Goal: Task Accomplishment & Management: Use online tool/utility

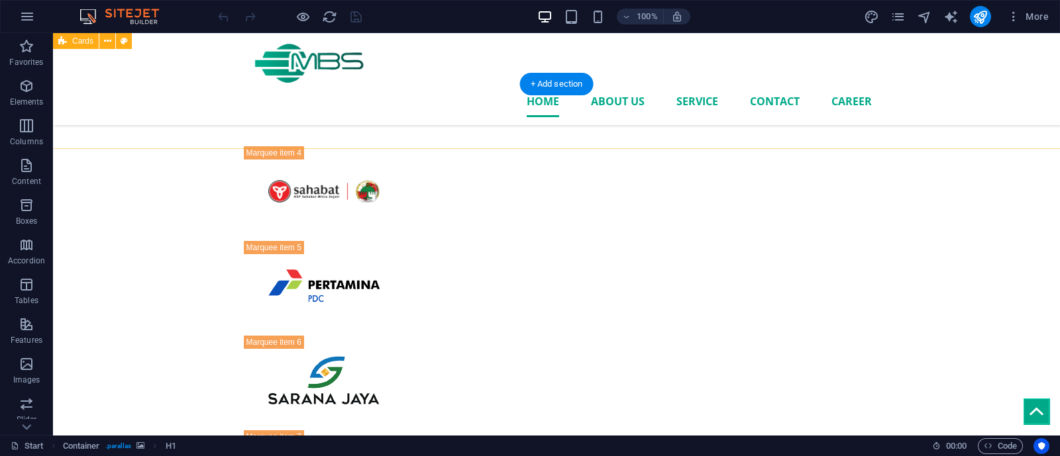
scroll to position [1946, 0]
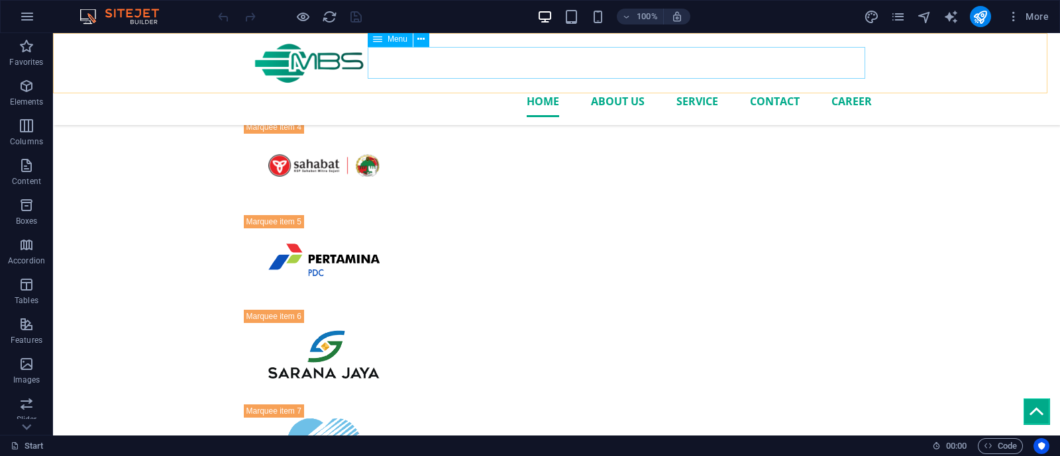
click at [757, 85] on nav "Home About us Service Contact career" at bounding box center [557, 101] width 630 height 32
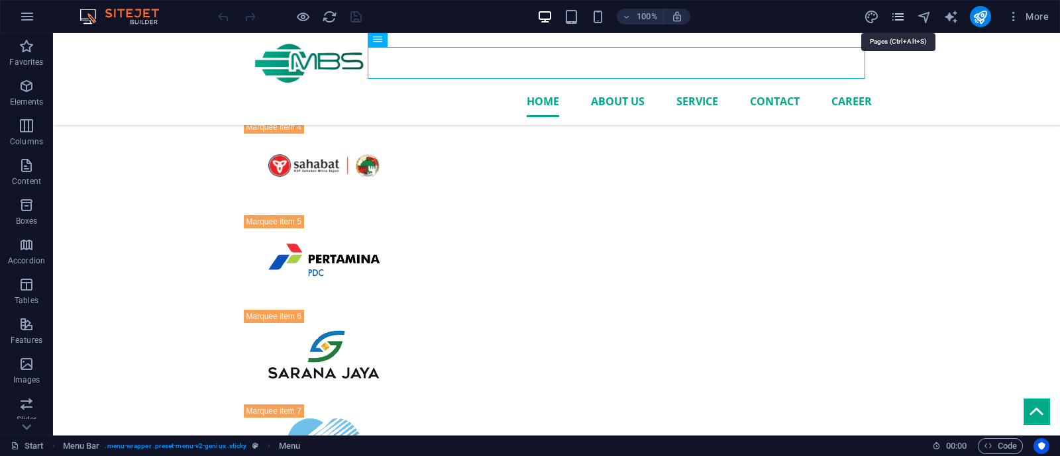
click at [901, 15] on icon "pages" at bounding box center [897, 16] width 15 height 15
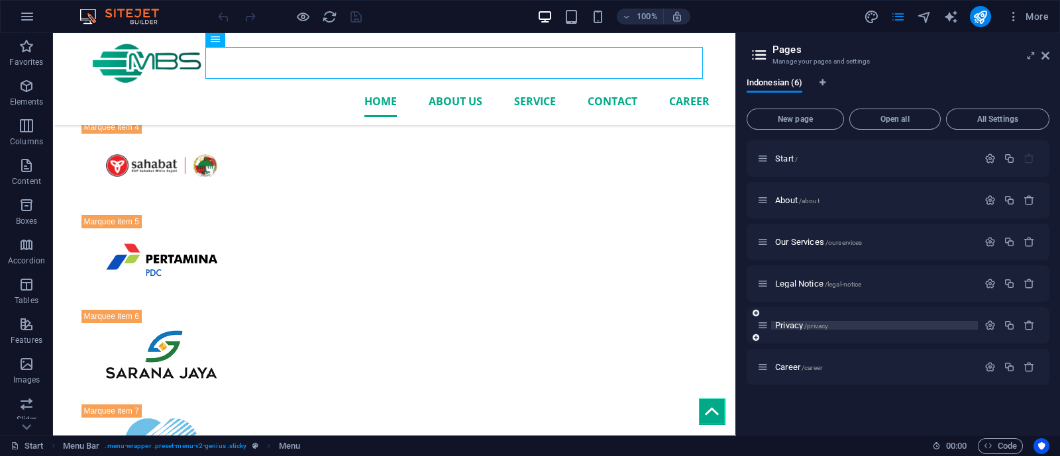
click at [806, 326] on span "/privacy" at bounding box center [816, 326] width 24 height 7
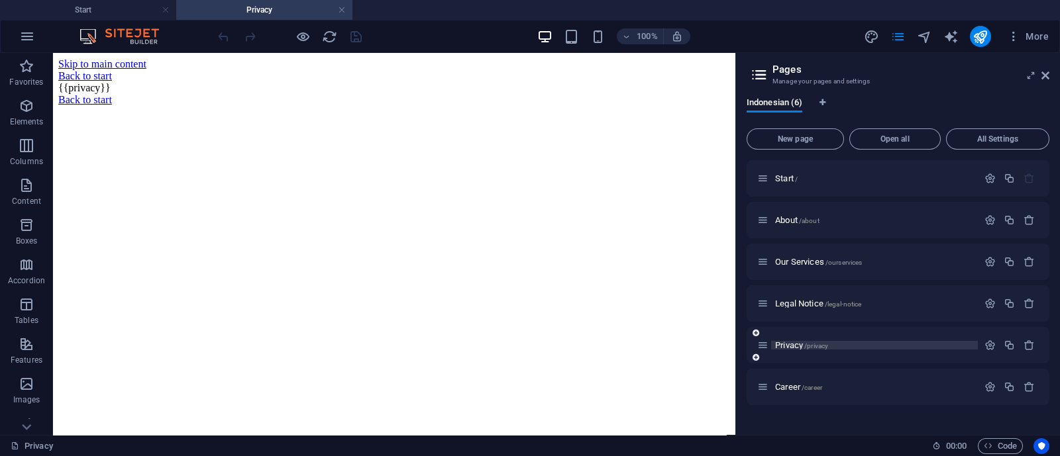
scroll to position [0, 0]
click at [341, 8] on link at bounding box center [342, 10] width 8 height 13
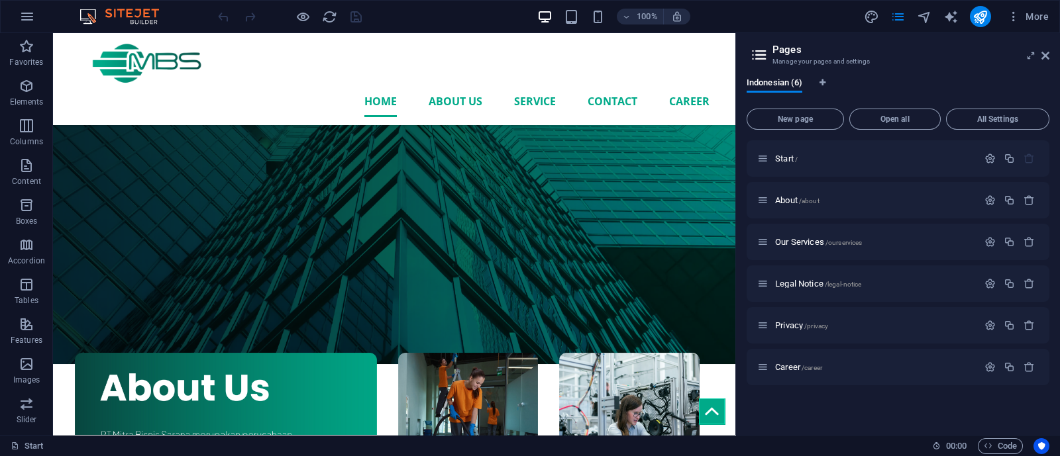
scroll to position [1912, 0]
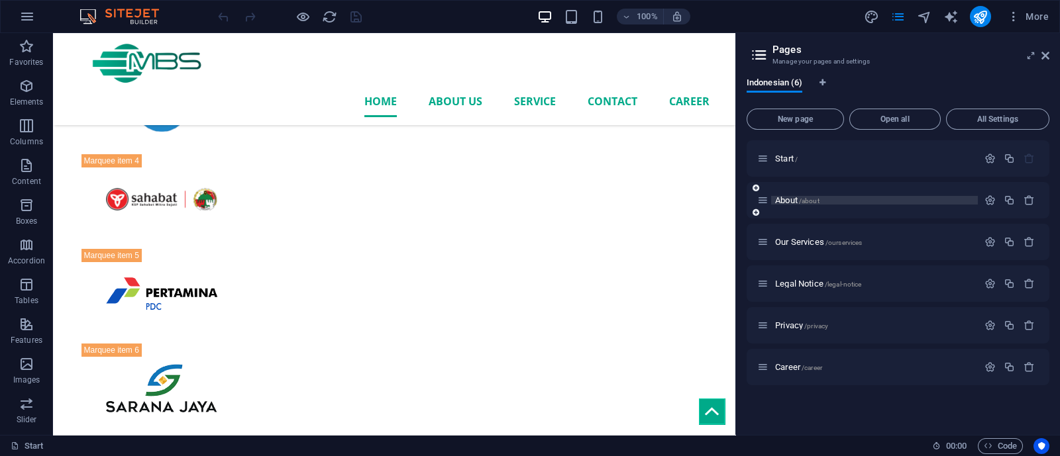
click at [813, 203] on span "/about" at bounding box center [809, 200] width 21 height 7
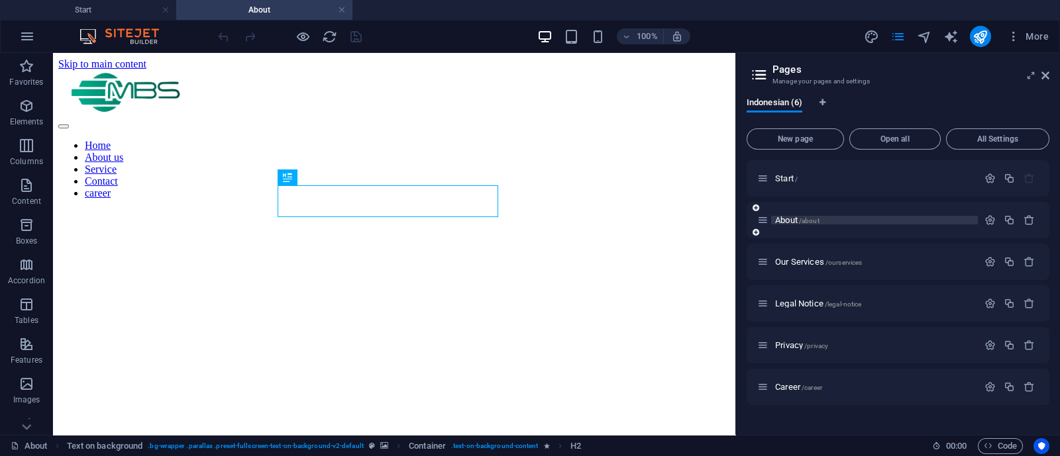
scroll to position [0, 0]
click at [339, 11] on link at bounding box center [342, 10] width 8 height 13
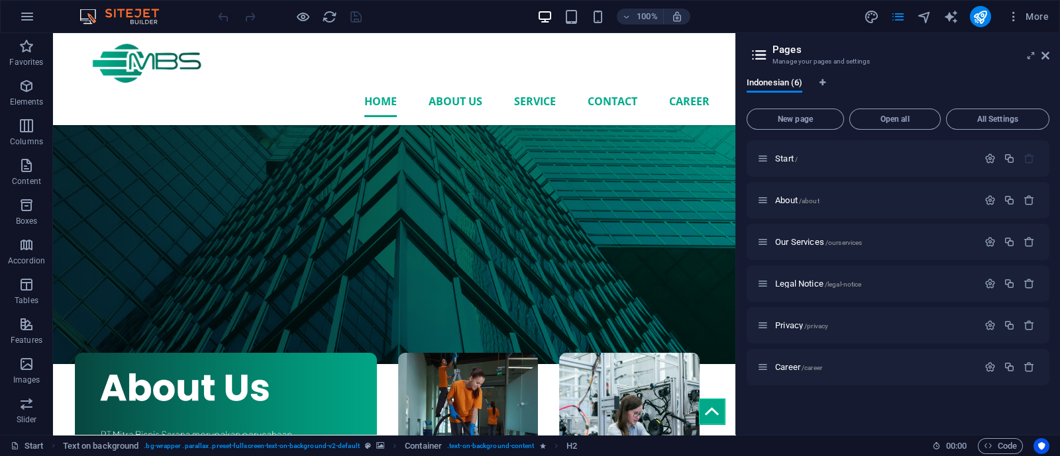
scroll to position [1912, 0]
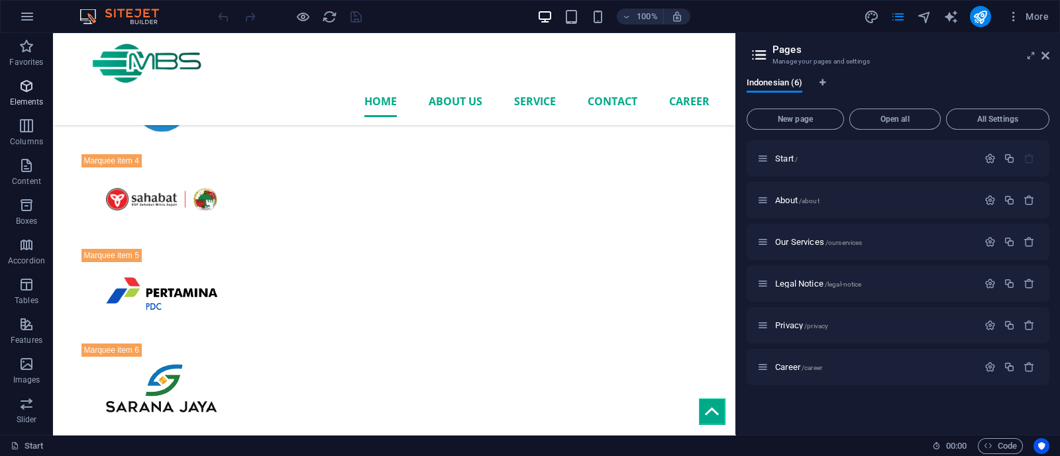
click at [39, 91] on span "Elements" at bounding box center [26, 94] width 53 height 32
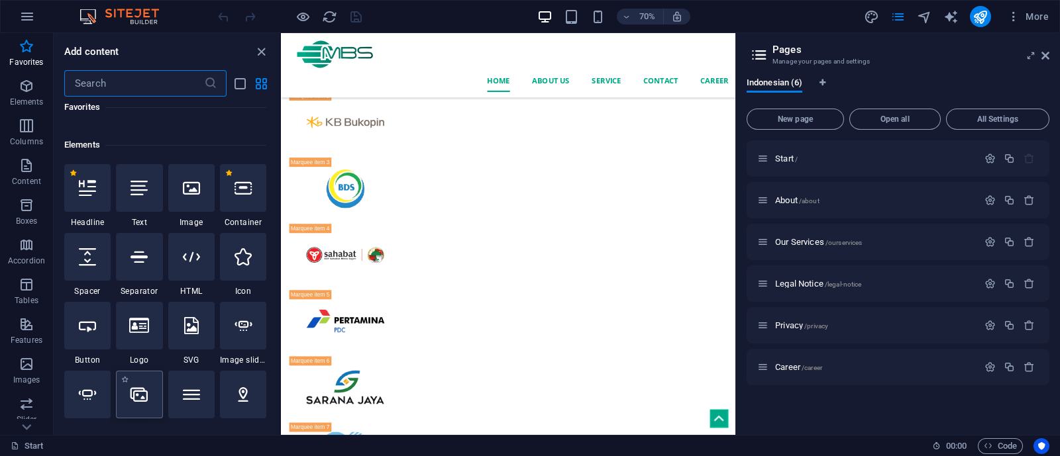
scroll to position [111, 0]
click at [161, 366] on div "1 Star Headline 1 Star Text 1 Star Image 1 Star Container 1 Star Spacer 1 Star …" at bounding box center [165, 403] width 202 height 477
click at [193, 199] on div at bounding box center [191, 189] width 46 height 48
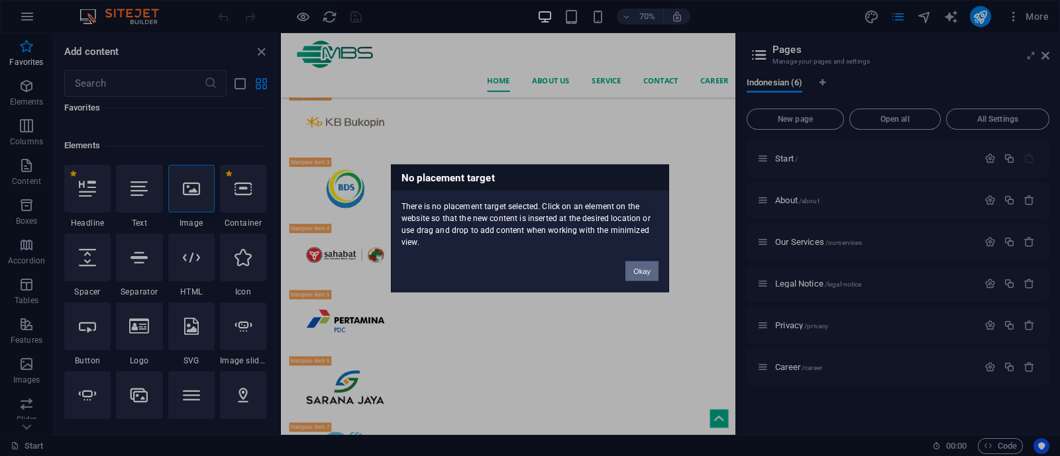
click at [640, 268] on button "Okay" at bounding box center [641, 271] width 33 height 20
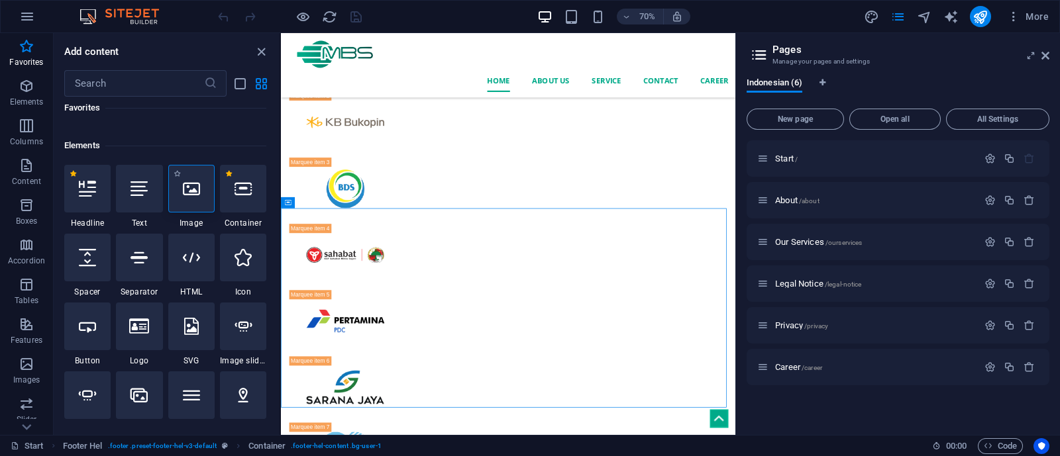
click at [193, 196] on icon at bounding box center [191, 188] width 17 height 17
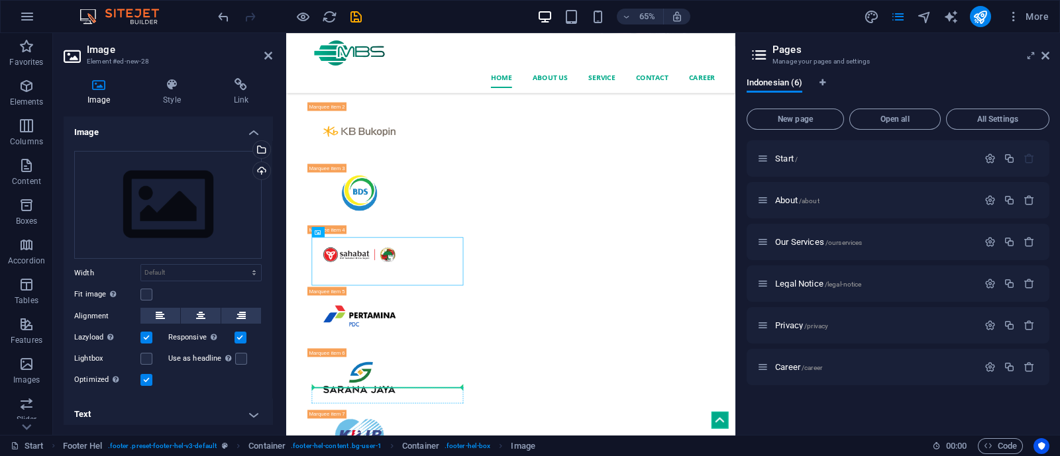
scroll to position [1748, 0]
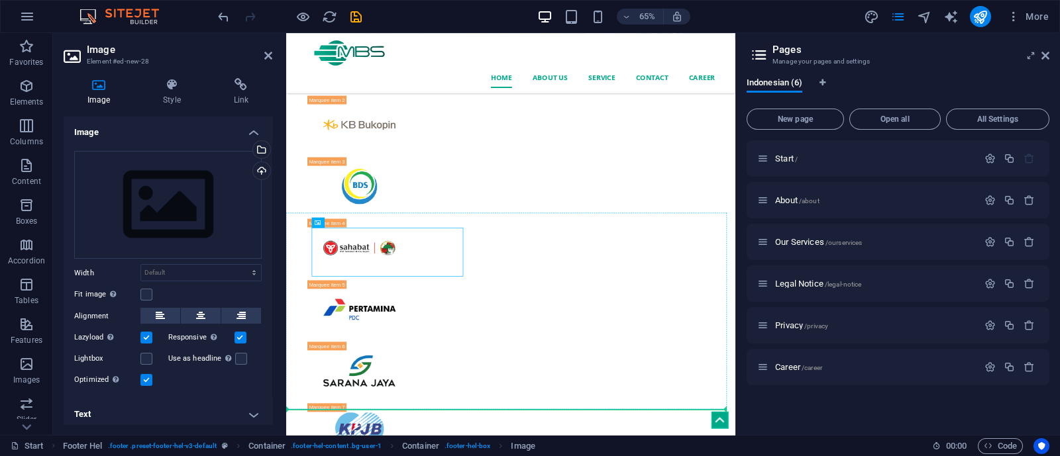
drag, startPoint x: 464, startPoint y: 392, endPoint x: 456, endPoint y: 590, distance: 197.5
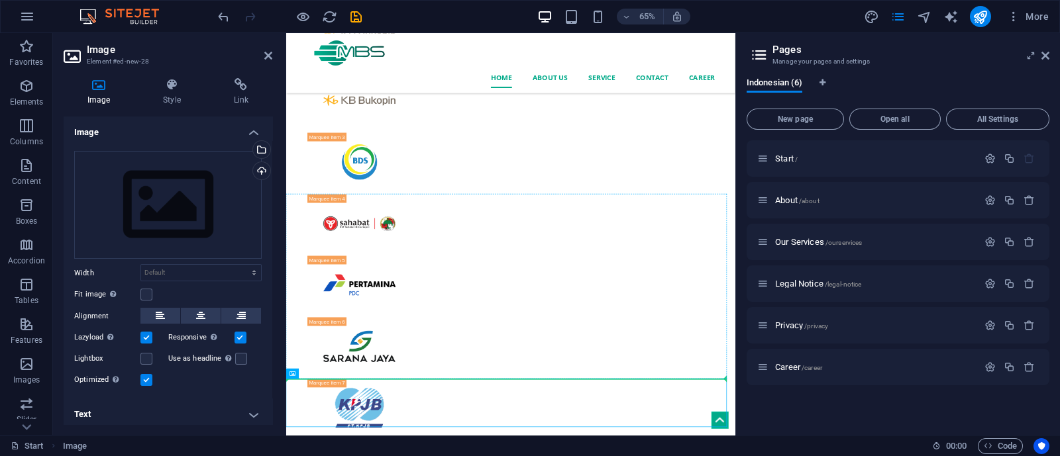
drag, startPoint x: 369, startPoint y: 623, endPoint x: 355, endPoint y: 552, distance: 72.9
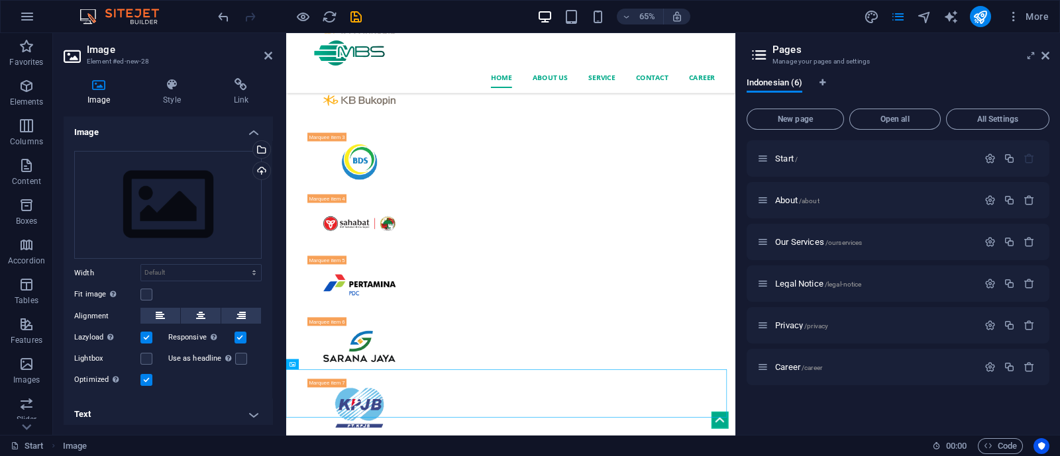
scroll to position [1792, 0]
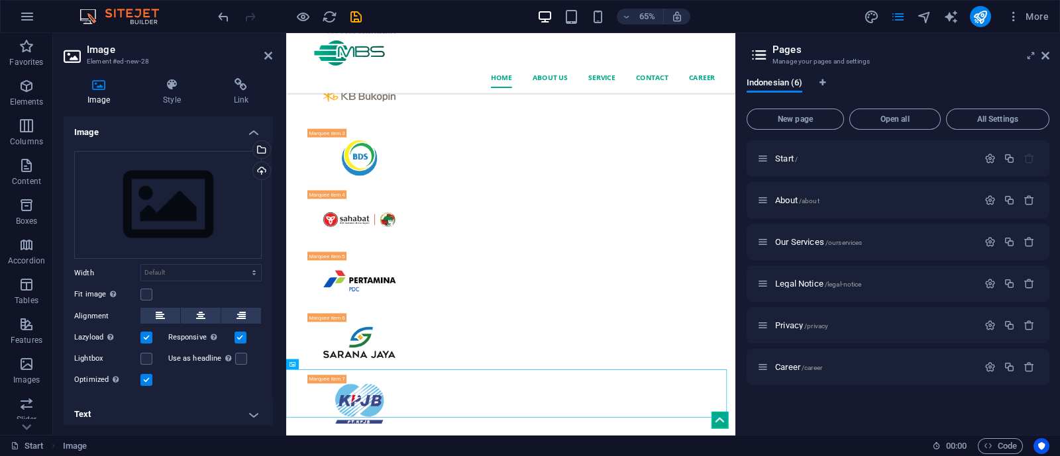
click at [198, 314] on icon at bounding box center [200, 316] width 9 height 16
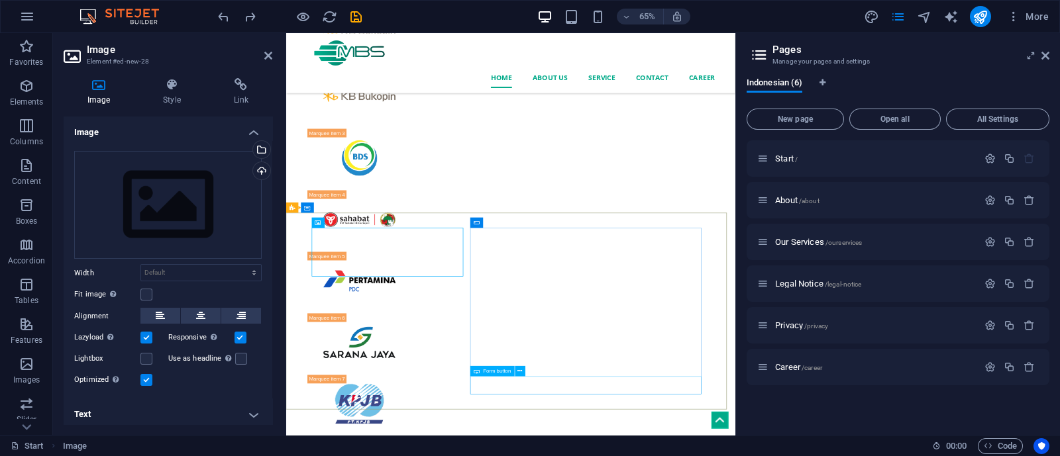
scroll to position [1748, 0]
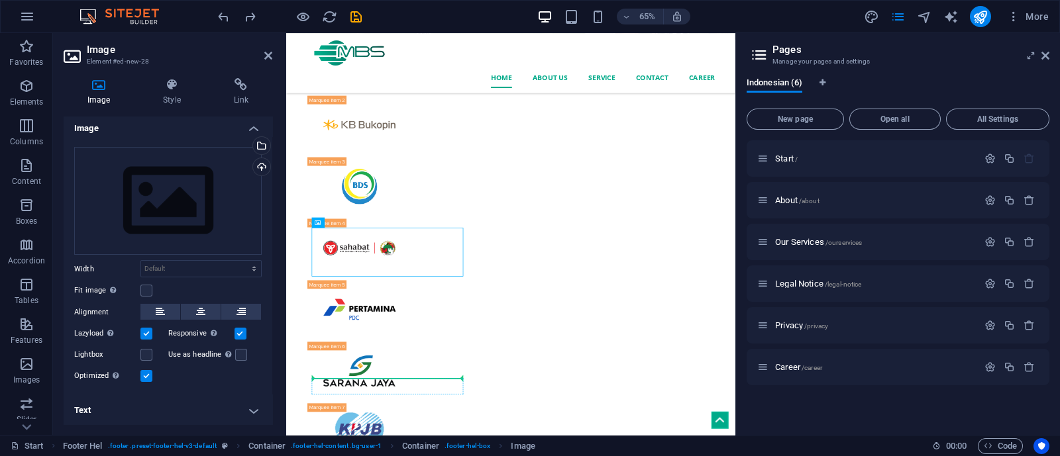
drag, startPoint x: 433, startPoint y: 364, endPoint x: 408, endPoint y: 566, distance: 202.9
drag, startPoint x: 414, startPoint y: 530, endPoint x: 408, endPoint y: 580, distance: 50.7
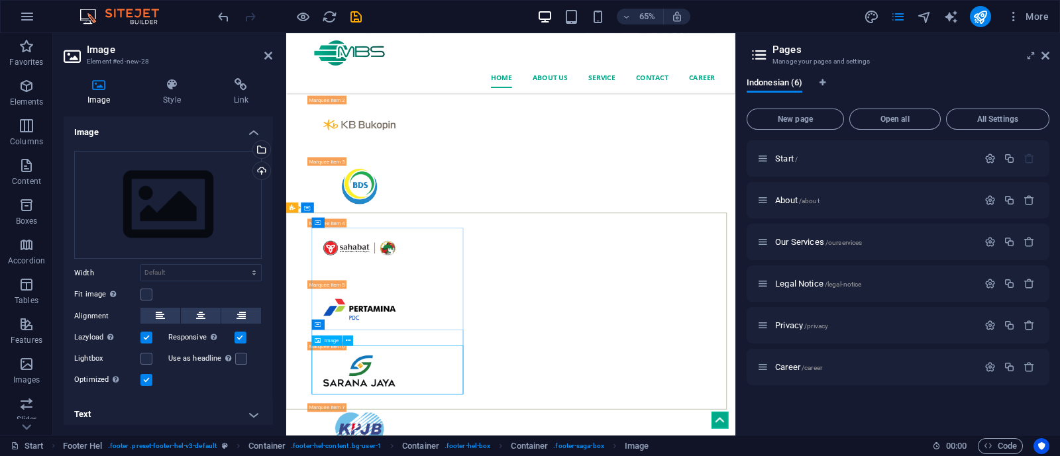
click at [159, 183] on div "Drag files here, click to choose files or select files from Files or our free s…" at bounding box center [167, 205] width 187 height 109
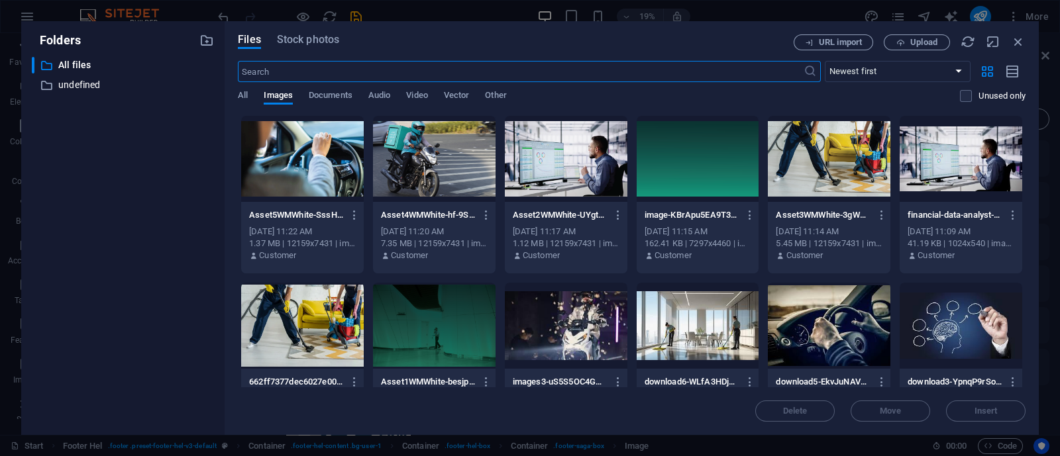
scroll to position [3004, 0]
click at [904, 35] on button "Upload" at bounding box center [917, 42] width 66 height 16
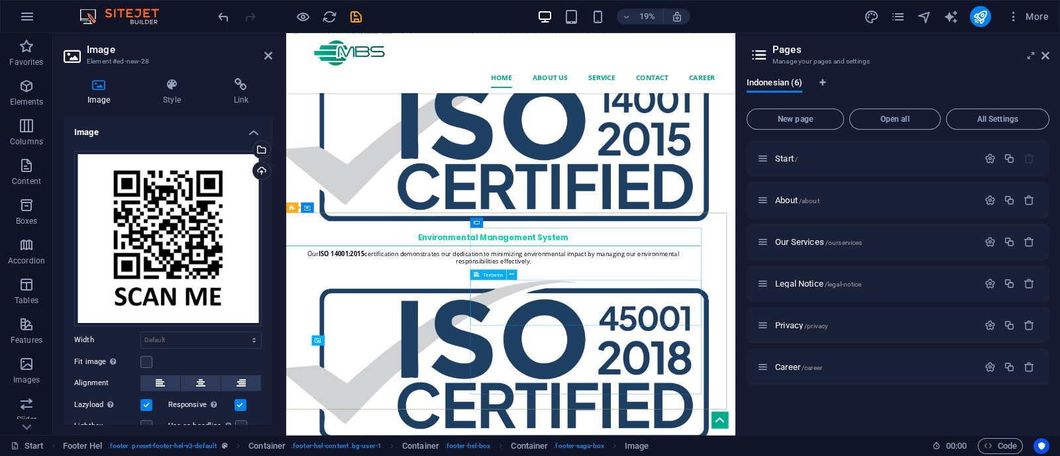
scroll to position [1792, 0]
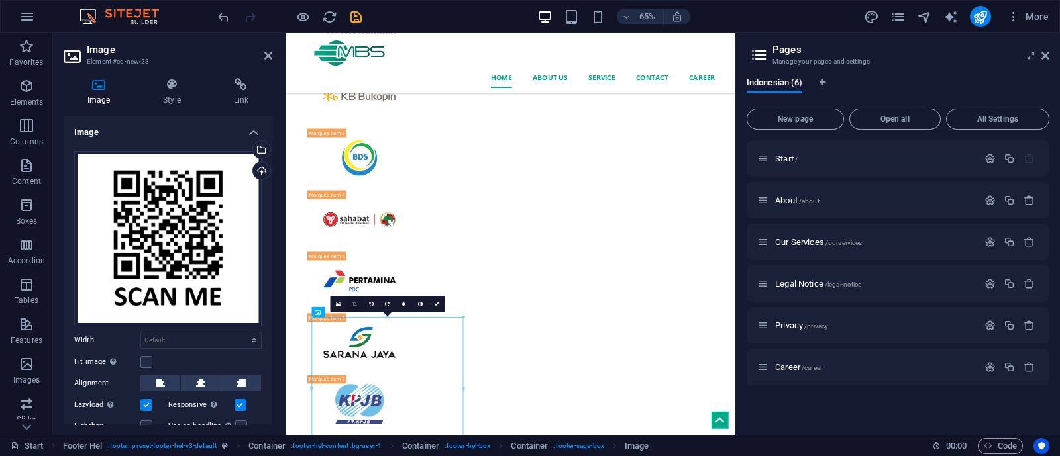
click at [354, 304] on icon at bounding box center [354, 303] width 5 height 5
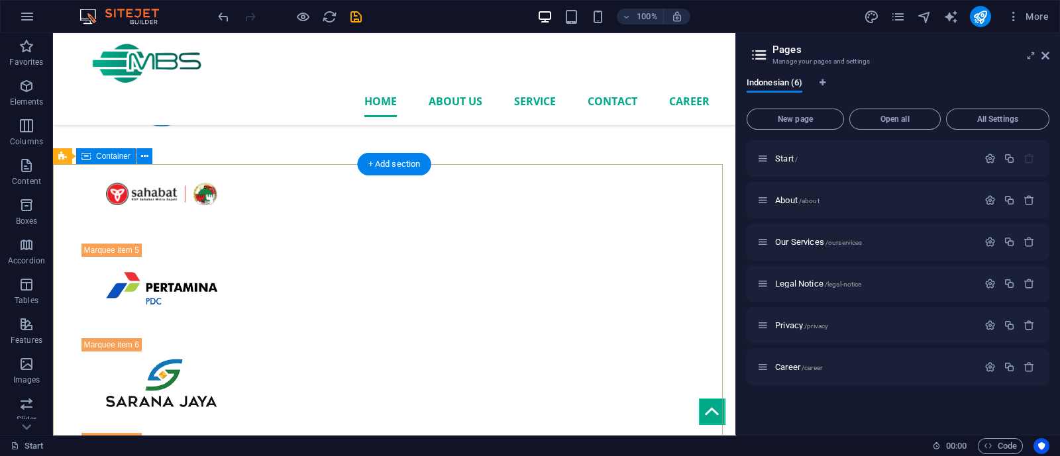
scroll to position [1946, 0]
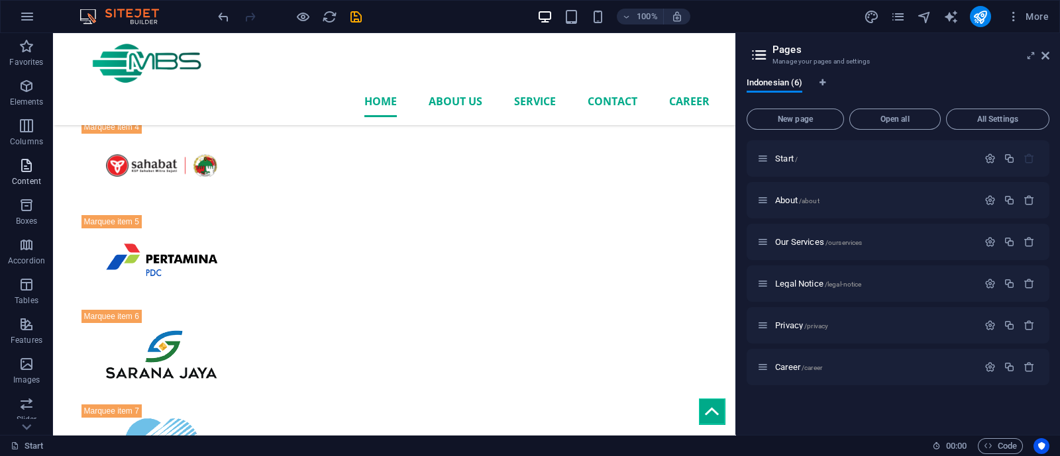
click at [30, 161] on icon "button" at bounding box center [27, 166] width 16 height 16
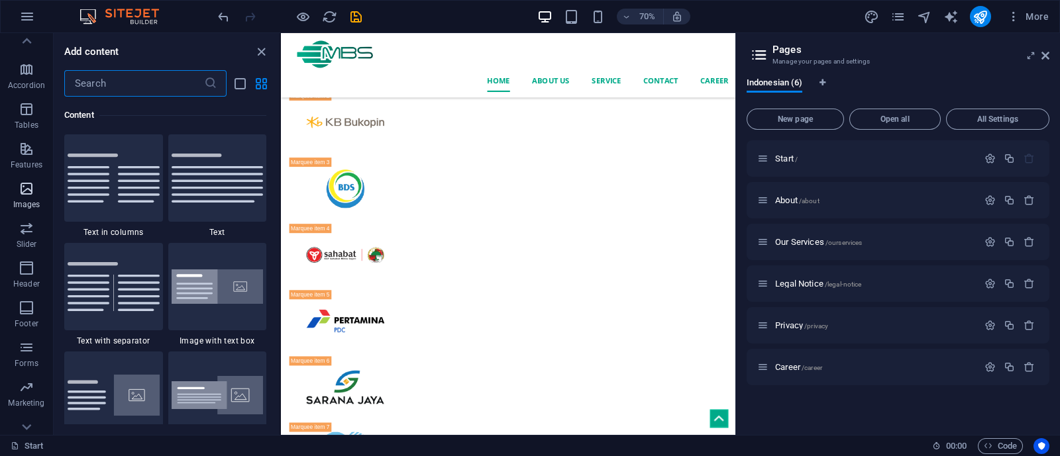
scroll to position [193, 0]
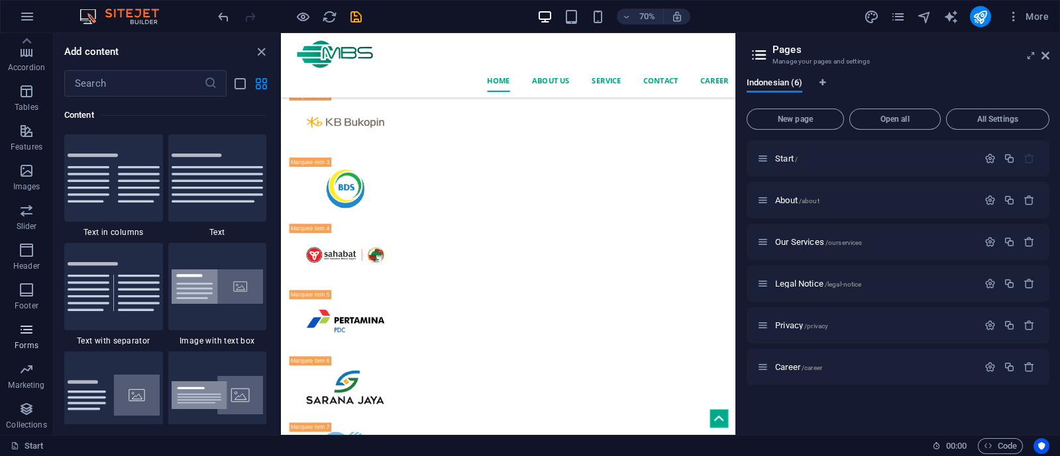
click at [21, 329] on icon "button" at bounding box center [27, 330] width 16 height 16
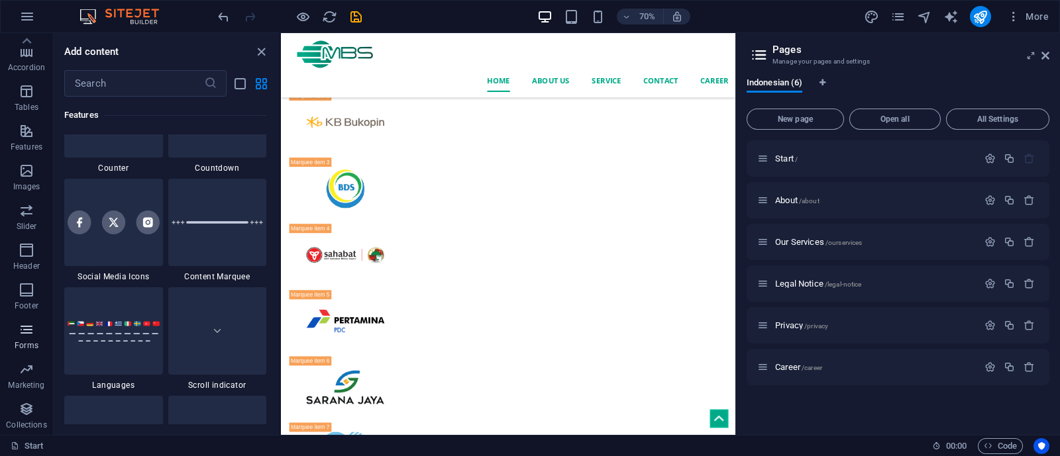
scroll to position [9670, 0]
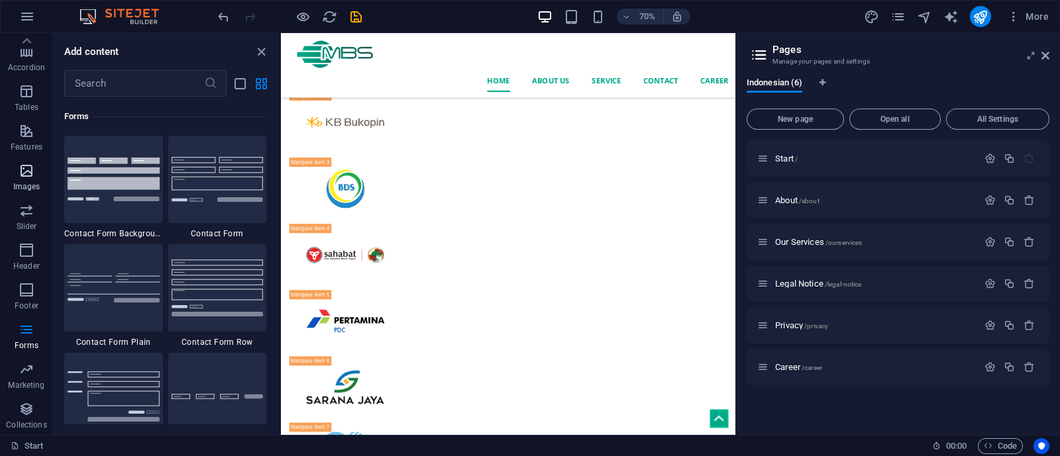
click at [29, 174] on icon "button" at bounding box center [27, 171] width 16 height 16
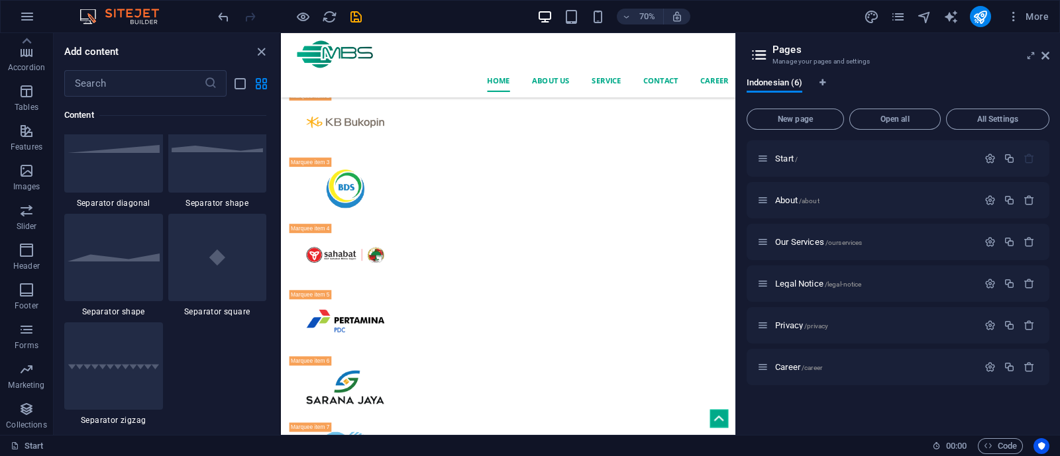
scroll to position [3266, 0]
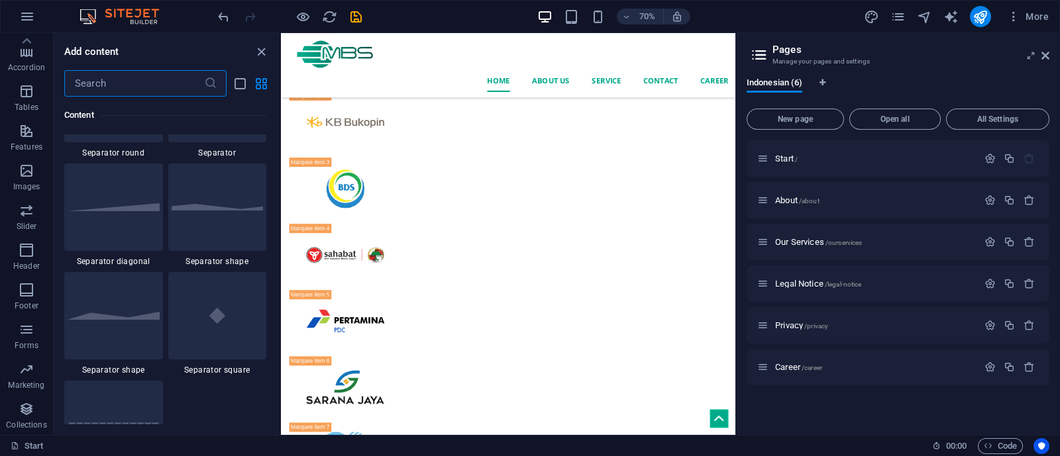
click at [155, 78] on input "text" at bounding box center [134, 83] width 140 height 26
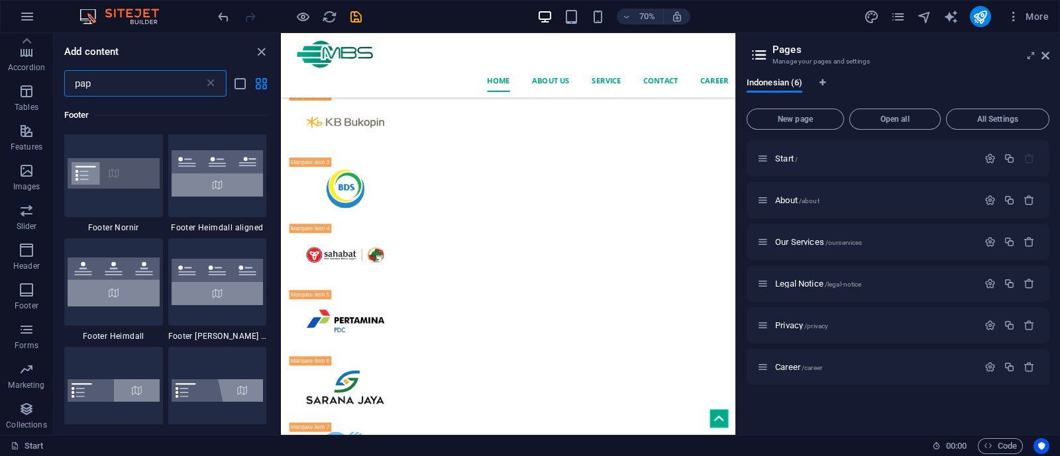
scroll to position [0, 0]
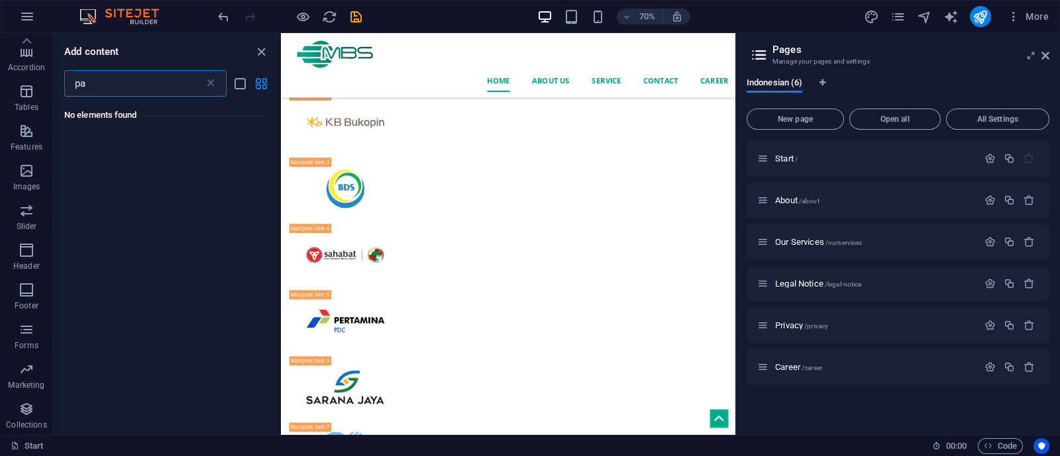
type input "p"
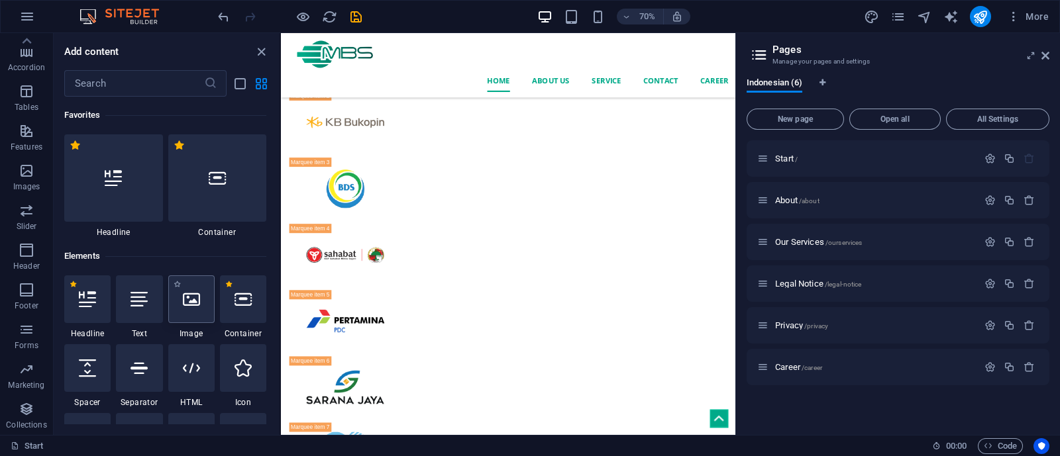
click at [187, 309] on div at bounding box center [191, 300] width 46 height 48
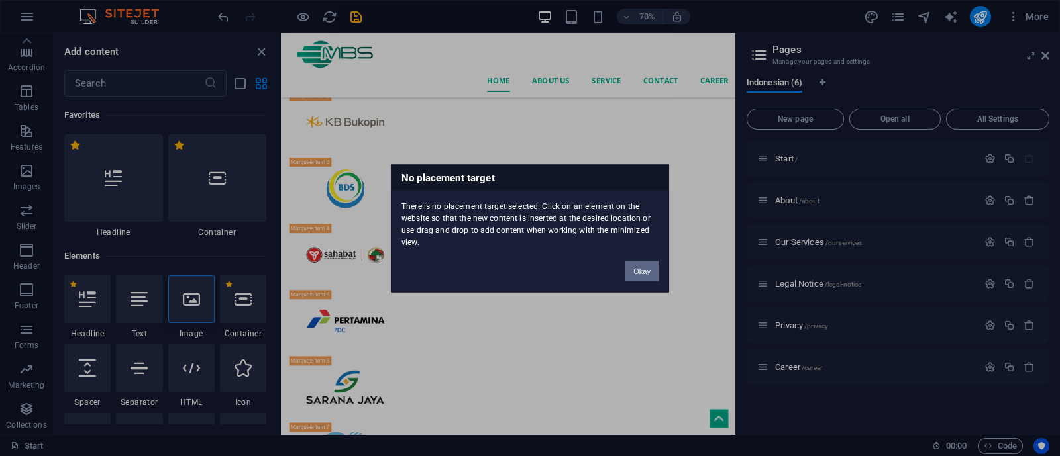
click at [635, 263] on button "Okay" at bounding box center [641, 271] width 33 height 20
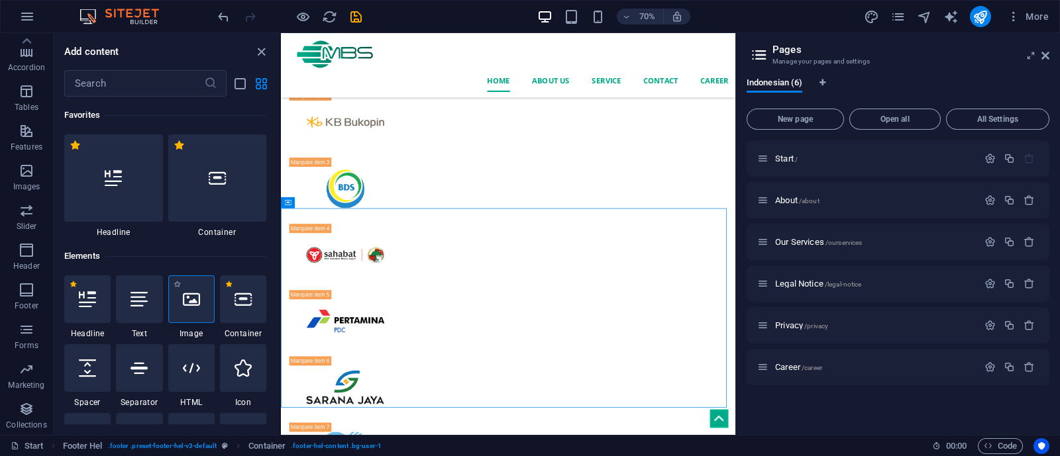
click at [191, 296] on icon at bounding box center [191, 299] width 17 height 17
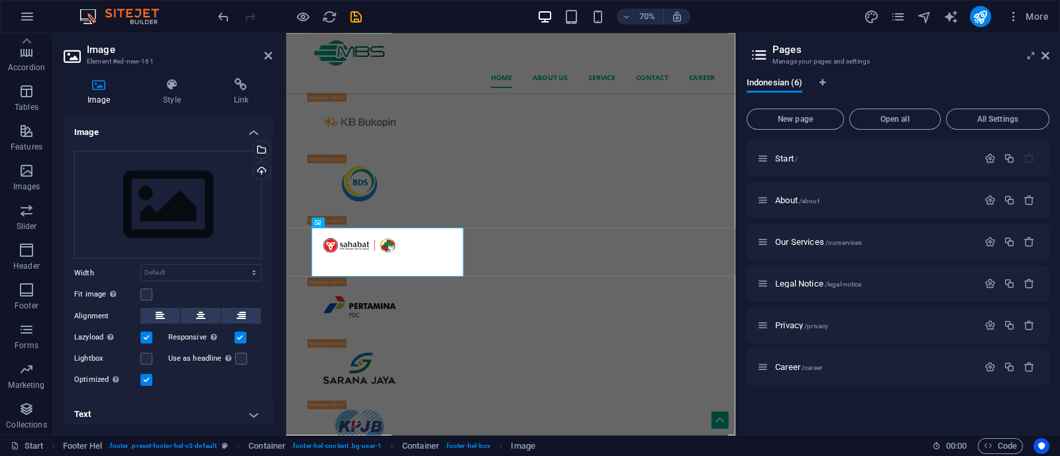
scroll to position [1748, 0]
click at [198, 203] on div "Drag files here, click to choose files or select files from Files or our free s…" at bounding box center [167, 205] width 187 height 109
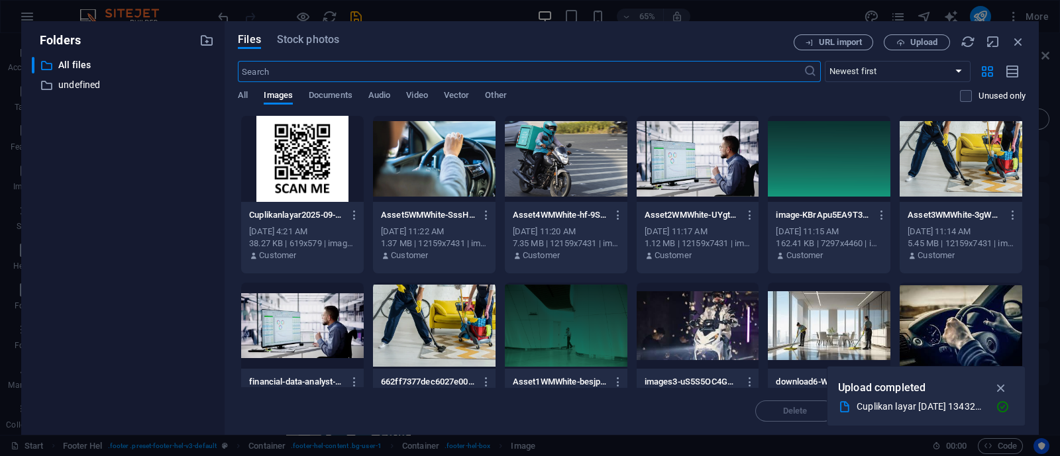
scroll to position [3004, 0]
click at [916, 38] on span "Upload" at bounding box center [923, 42] width 27 height 8
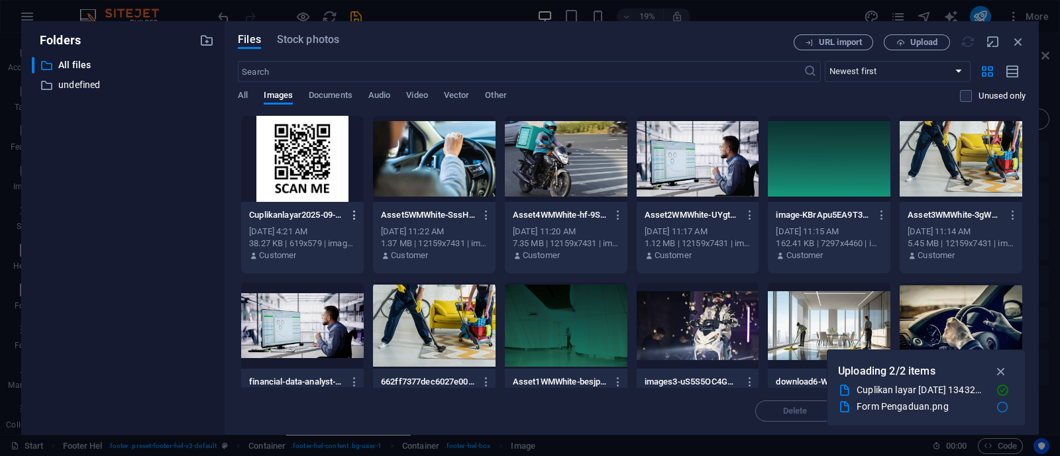
click at [356, 215] on icon "button" at bounding box center [354, 215] width 13 height 12
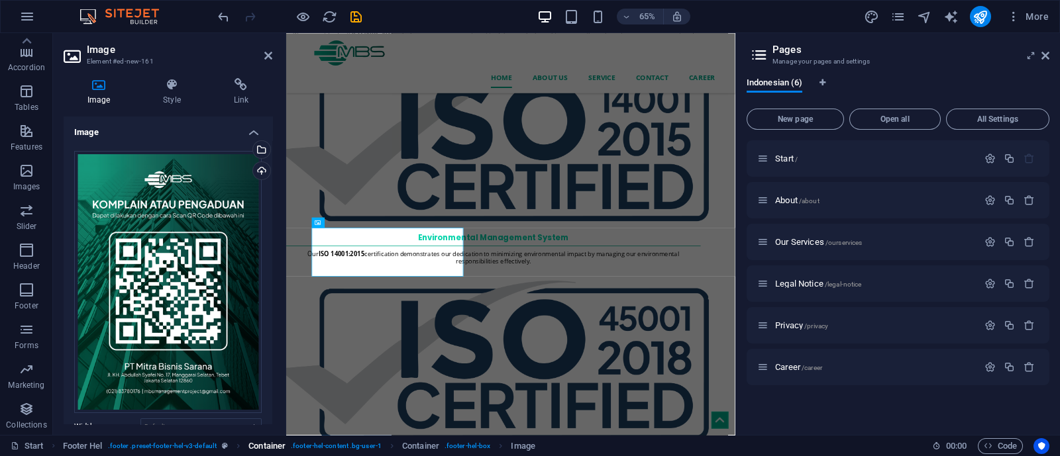
scroll to position [1748, 0]
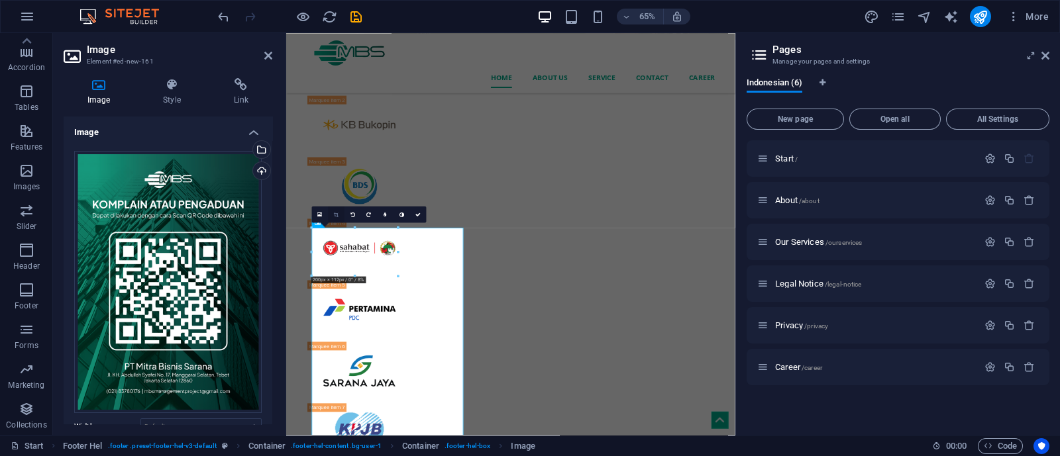
click at [337, 212] on icon at bounding box center [336, 214] width 5 height 5
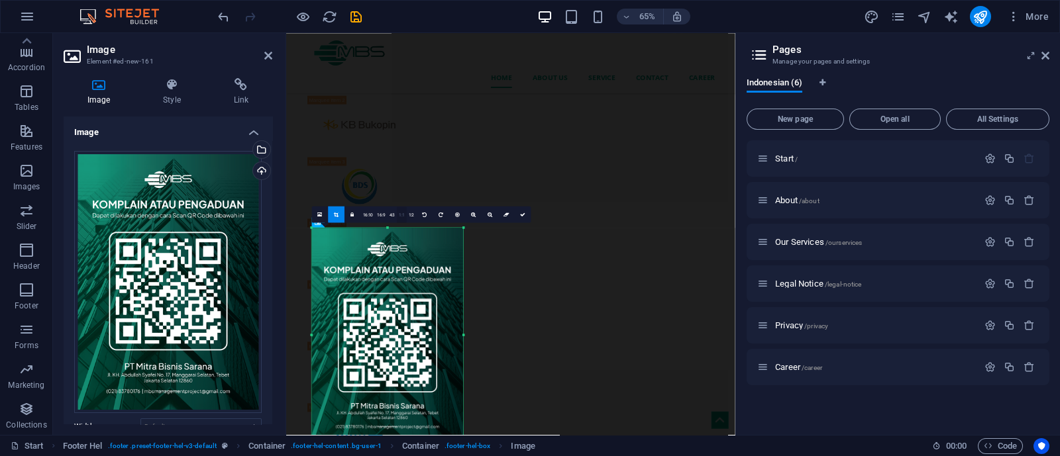
click at [401, 217] on link "1:1" at bounding box center [402, 215] width 10 height 17
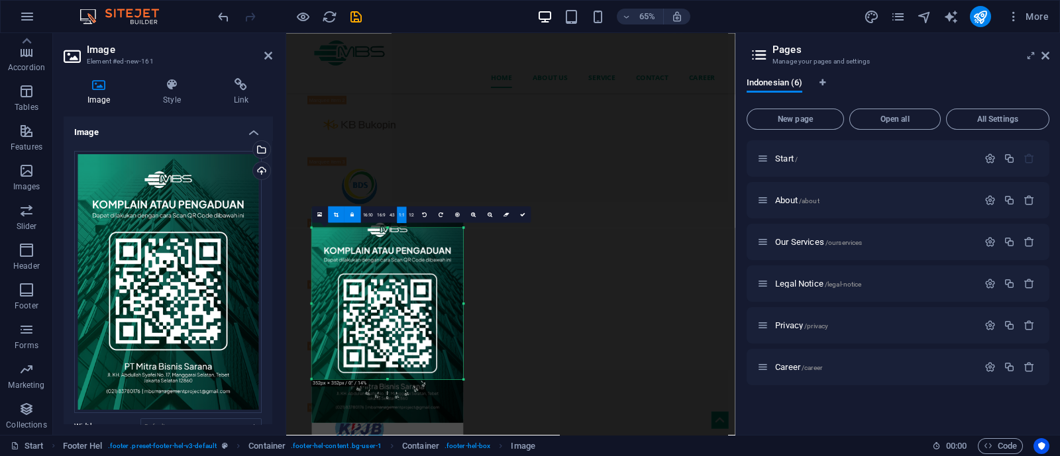
drag, startPoint x: 389, startPoint y: 348, endPoint x: 386, endPoint y: 319, distance: 30.1
click at [386, 319] on div at bounding box center [388, 316] width 152 height 215
click at [389, 215] on link "4:3" at bounding box center [393, 215] width 10 height 17
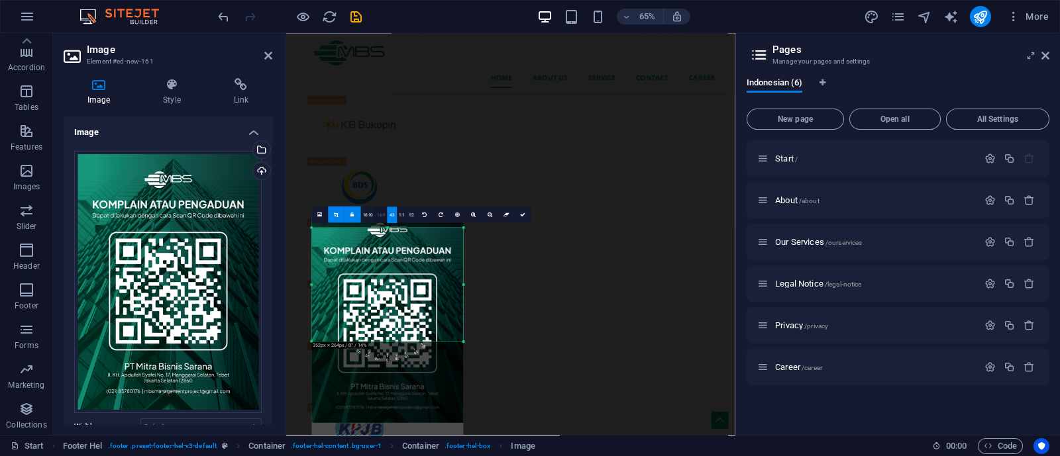
click at [381, 214] on link "16:9" at bounding box center [382, 215] width 12 height 17
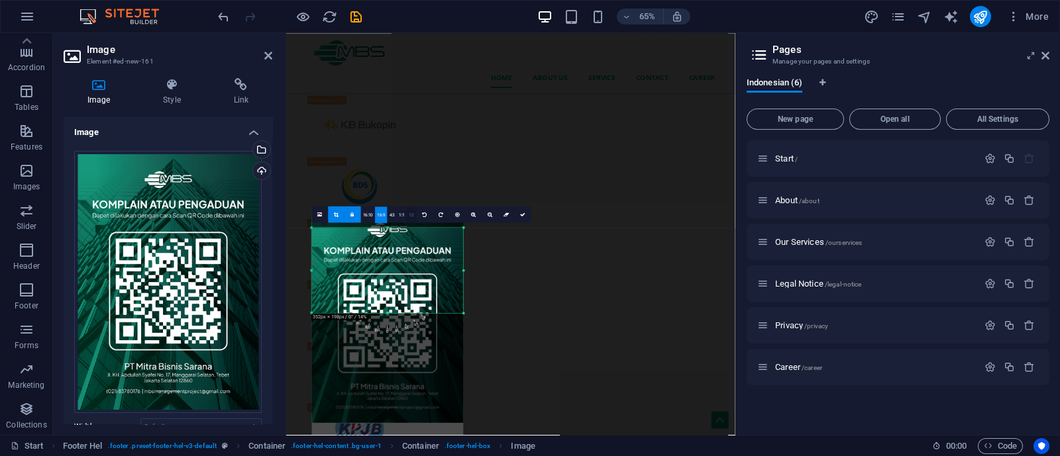
click at [410, 216] on link "1:2" at bounding box center [412, 215] width 10 height 17
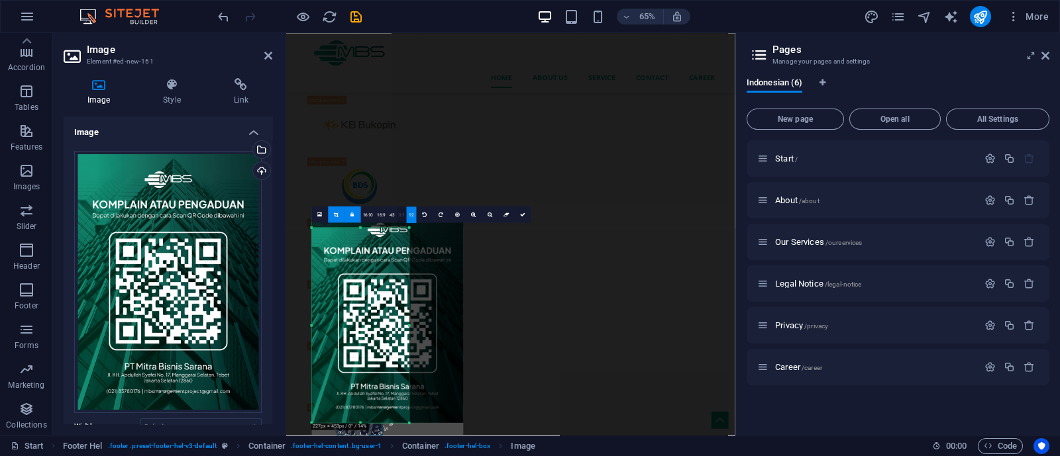
click at [397, 219] on link "1:1" at bounding box center [402, 215] width 10 height 17
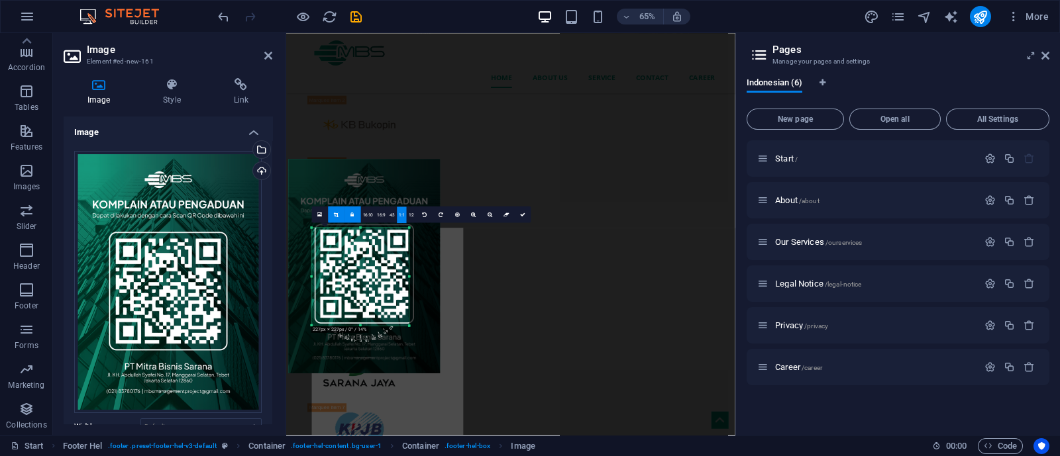
drag, startPoint x: 377, startPoint y: 305, endPoint x: 341, endPoint y: 219, distance: 93.9
click at [341, 228] on div "180 170 160 150 140 130 120 110 100 90 80 70 60 50 40 30 20 10 0 -10 -20 -30 -4…" at bounding box center [360, 276] width 97 height 97
click at [337, 213] on icon at bounding box center [336, 214] width 5 height 5
type input "226"
select select "px"
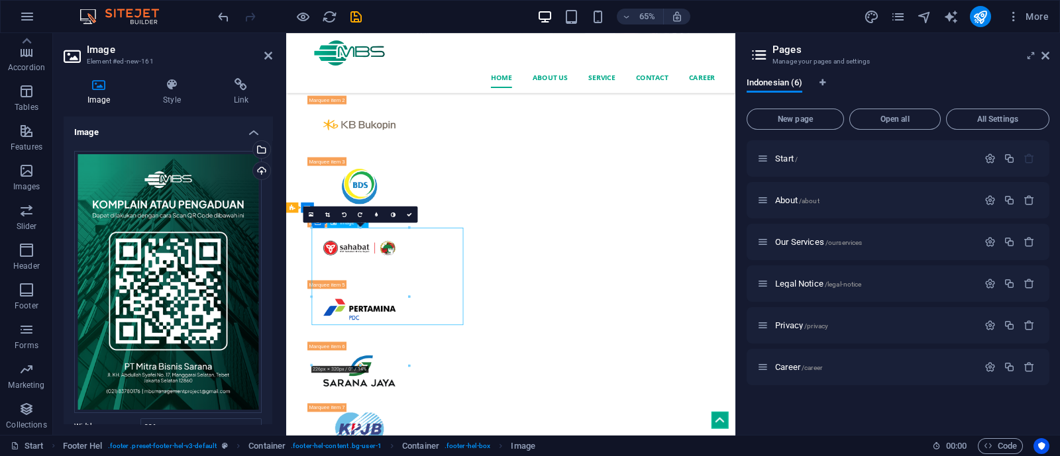
drag, startPoint x: 421, startPoint y: 418, endPoint x: 391, endPoint y: 407, distance: 32.5
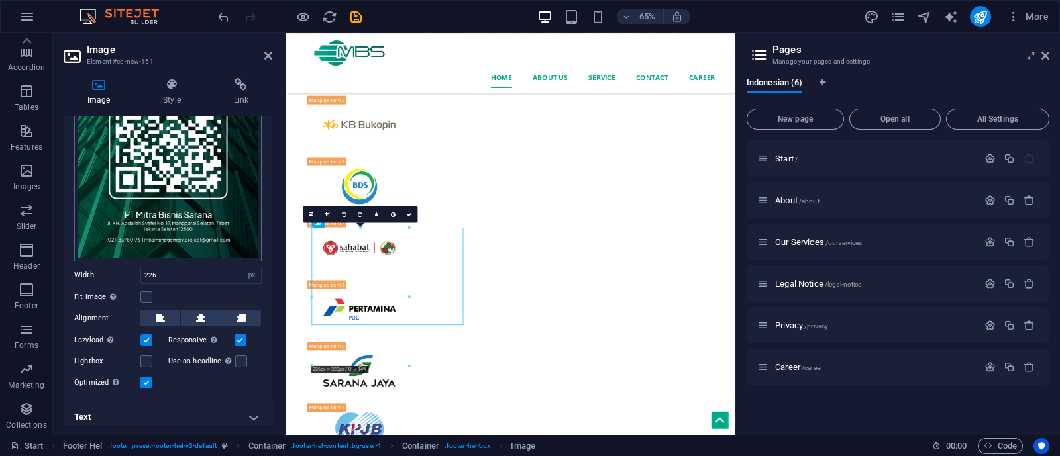
scroll to position [156, 0]
